Goal: Communication & Community: Answer question/provide support

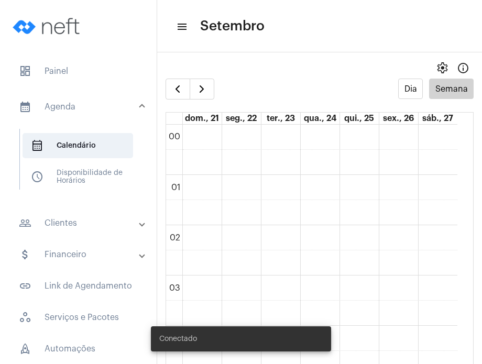
scroll to position [686, 0]
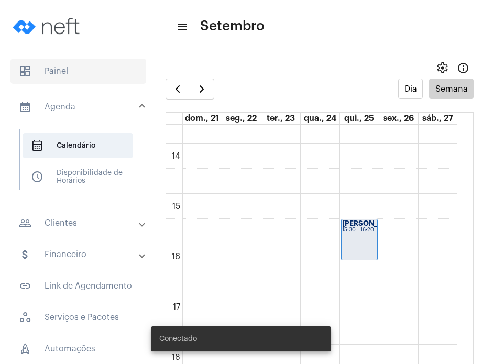
click at [79, 68] on span "dashboard Painel" at bounding box center [78, 71] width 136 height 25
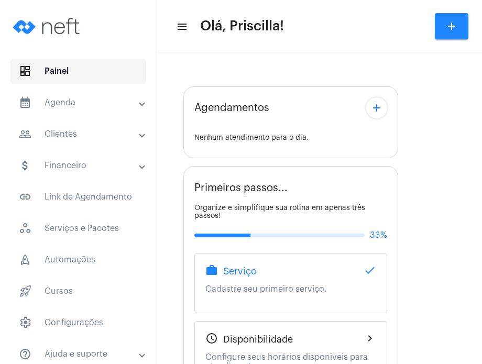
type input "[URL][DOMAIN_NAME]"
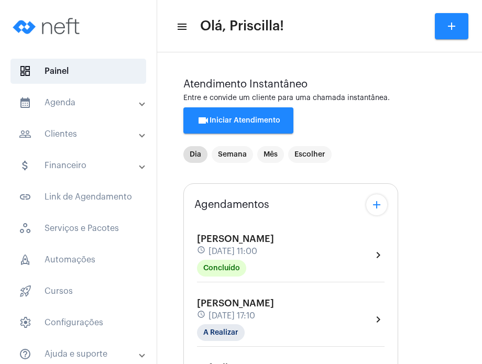
click at [274, 303] on div "[PERSON_NAME] schedule [DATE] 17:10 A Realizar" at bounding box center [235, 319] width 77 height 43
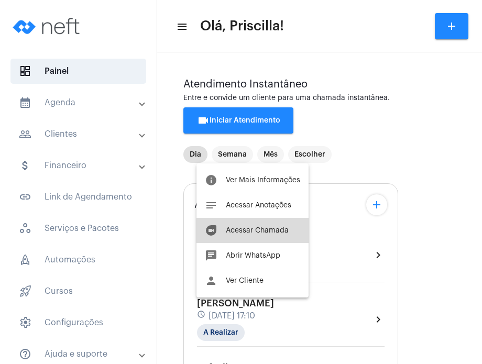
click at [277, 235] on button "duo [PERSON_NAME]" at bounding box center [253, 230] width 112 height 25
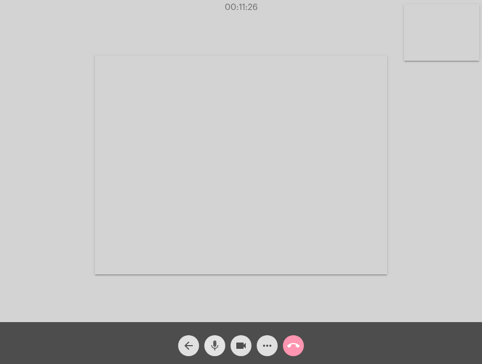
click at [206, 346] on button "mic" at bounding box center [215, 346] width 21 height 21
click at [208, 340] on button "mic_off" at bounding box center [215, 346] width 21 height 21
click at [220, 341] on mat-icon "mic" at bounding box center [215, 346] width 13 height 13
click at [220, 341] on mat-icon "mic_off" at bounding box center [215, 346] width 13 height 13
click at [220, 341] on mat-icon "mic" at bounding box center [215, 346] width 13 height 13
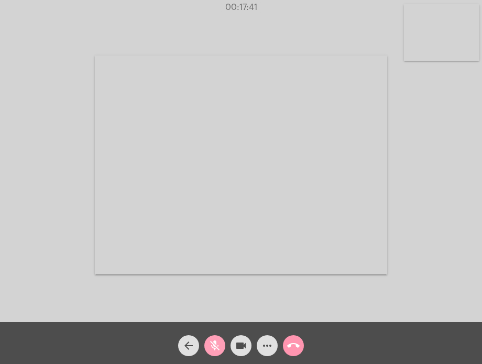
click at [218, 348] on mat-icon "mic_off" at bounding box center [215, 346] width 13 height 13
click at [210, 344] on mat-icon "mic" at bounding box center [215, 346] width 13 height 13
click at [210, 344] on mat-icon "mic_off" at bounding box center [215, 346] width 13 height 13
click at [216, 334] on div "mic" at bounding box center [215, 343] width 26 height 26
click at [216, 337] on span "mic_off" at bounding box center [215, 346] width 13 height 21
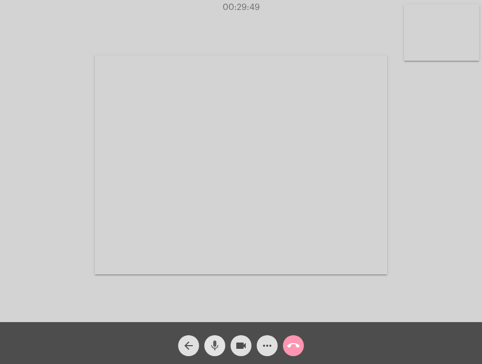
click at [216, 337] on span "mic" at bounding box center [215, 346] width 13 height 21
click at [212, 347] on mat-icon "mic_off" at bounding box center [215, 346] width 13 height 13
click at [212, 347] on mat-icon "mic" at bounding box center [215, 346] width 13 height 13
click at [219, 347] on mat-icon "mic_off" at bounding box center [215, 346] width 13 height 13
click at [219, 347] on mat-icon "mic" at bounding box center [215, 346] width 13 height 13
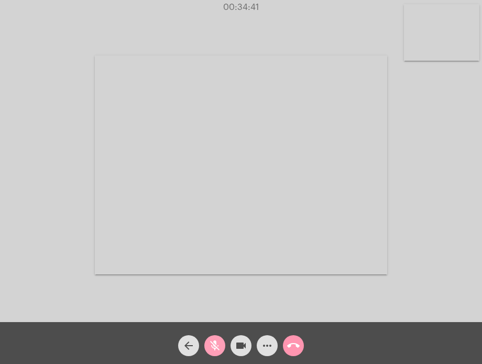
click at [219, 347] on mat-icon "mic_off" at bounding box center [215, 346] width 13 height 13
click at [219, 347] on mat-icon "mic" at bounding box center [215, 346] width 13 height 13
click at [219, 347] on mat-icon "mic_off" at bounding box center [215, 346] width 13 height 13
click at [219, 347] on mat-icon "mic" at bounding box center [215, 346] width 13 height 13
click at [219, 347] on mat-icon "mic_off" at bounding box center [215, 346] width 13 height 13
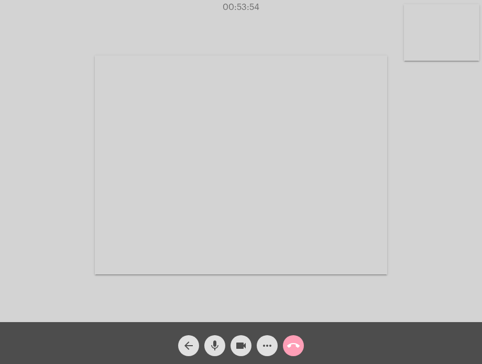
click at [292, 346] on mat-icon "call_end" at bounding box center [293, 346] width 13 height 13
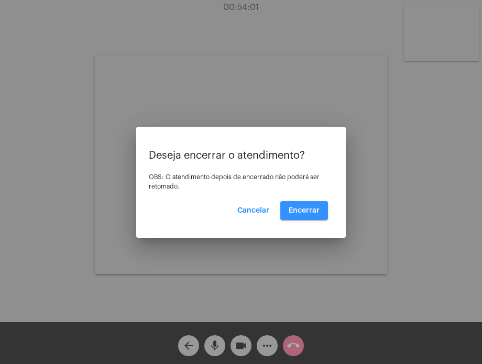
click at [304, 213] on span "Encerrar" at bounding box center [304, 210] width 31 height 7
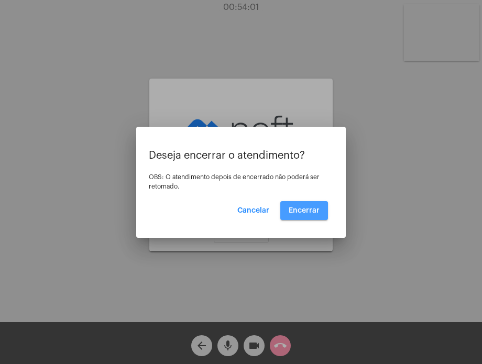
click at [304, 213] on span "Encerrar" at bounding box center [304, 210] width 31 height 7
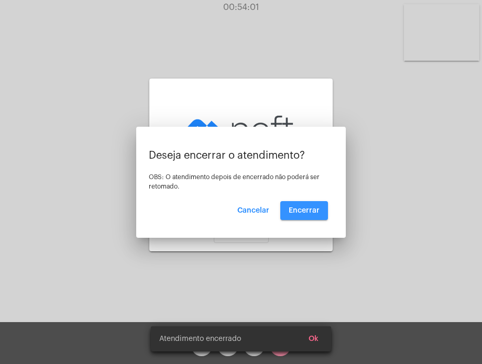
click at [304, 213] on span "Encerrar" at bounding box center [304, 210] width 31 height 7
click at [304, 213] on mat-card-content "Cliente: [PERSON_NAME] agendado: [DATE] 17:10 Aguardando cliente acessar a cham…" at bounding box center [241, 165] width 167 height 156
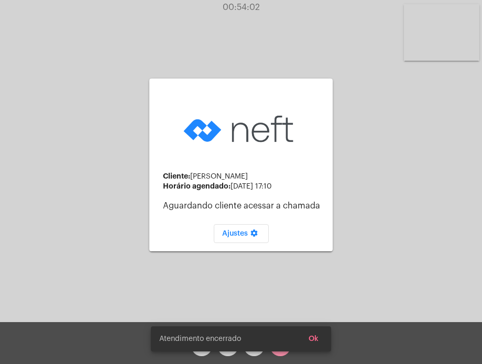
click at [304, 213] on mat-card-content "Cliente: [PERSON_NAME] agendado: [DATE] 17:10 Aguardando cliente acessar a cham…" at bounding box center [241, 165] width 167 height 156
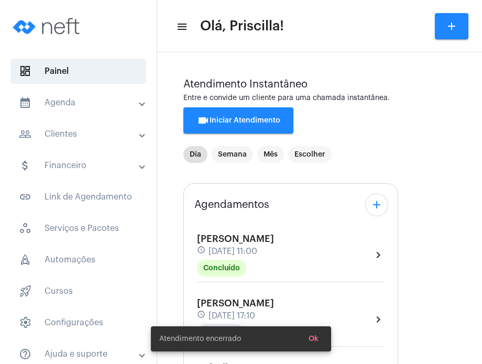
type input "[URL][DOMAIN_NAME]"
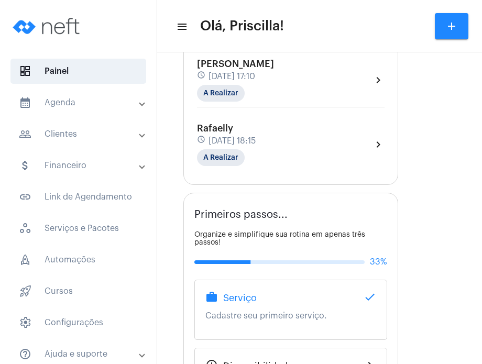
scroll to position [223, 0]
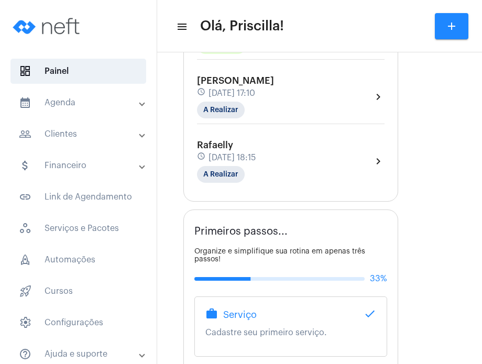
click at [321, 148] on div "Rafaelly schedule [DATE] 18:15 A Realizar chevron_right" at bounding box center [291, 161] width 188 height 43
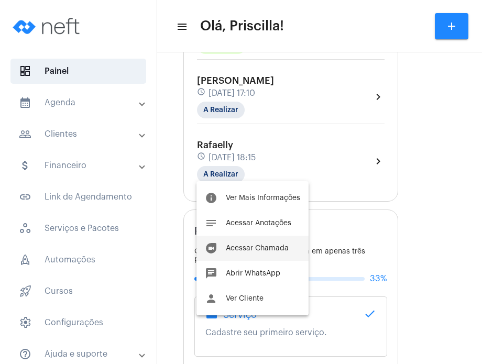
click at [294, 248] on button "duo [PERSON_NAME]" at bounding box center [253, 248] width 112 height 25
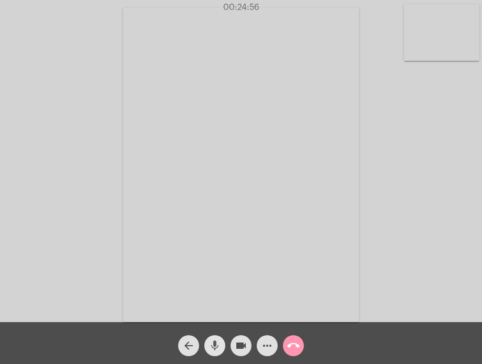
click at [212, 338] on span "mic" at bounding box center [215, 346] width 13 height 21
click at [212, 338] on span "mic_off" at bounding box center [215, 346] width 13 height 21
click at [211, 348] on mat-icon "mic" at bounding box center [215, 346] width 13 height 13
click at [211, 348] on mat-icon "mic_off" at bounding box center [215, 346] width 13 height 13
click at [210, 342] on mat-icon "mic" at bounding box center [215, 346] width 13 height 13
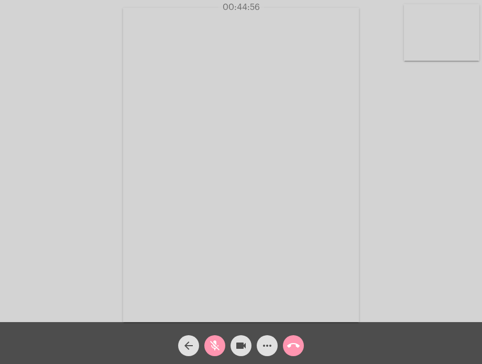
click at [210, 342] on mat-icon "mic_off" at bounding box center [215, 346] width 13 height 13
click at [289, 344] on mat-icon "call_end" at bounding box center [293, 346] width 13 height 13
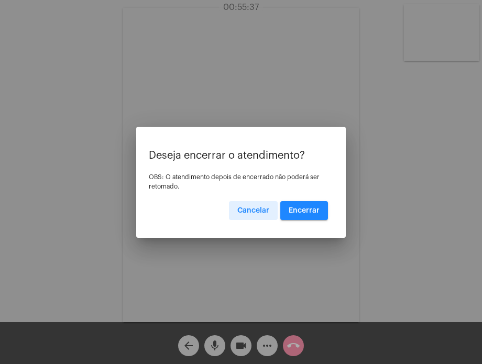
click at [309, 210] on span "Encerrar" at bounding box center [304, 210] width 31 height 7
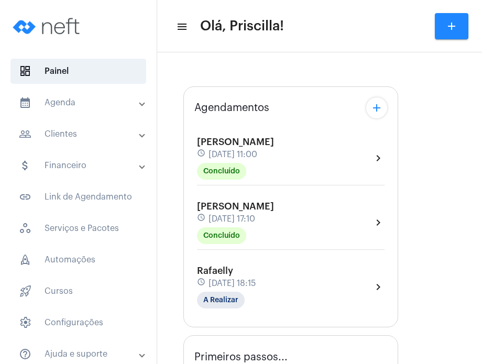
type input "[URL][DOMAIN_NAME]"
